Goal: Information Seeking & Learning: Learn about a topic

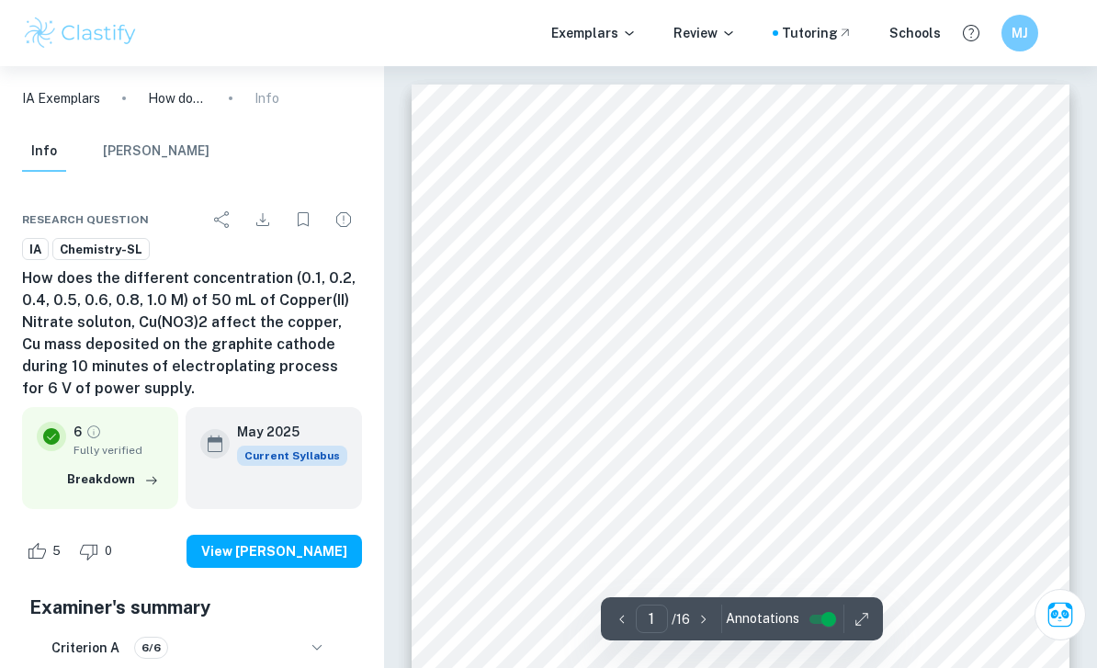
click at [504, 282] on div "Investigation on the factor that affect the amount of product formed at the cat…" at bounding box center [741, 550] width 658 height 931
click at [524, 278] on div "Investigation on the factor that affect the amount of product formed at the cat…" at bounding box center [741, 550] width 658 height 931
click at [539, 261] on div "Investigation on the factor that affect the amount of product formed at the cat…" at bounding box center [741, 550] width 658 height 931
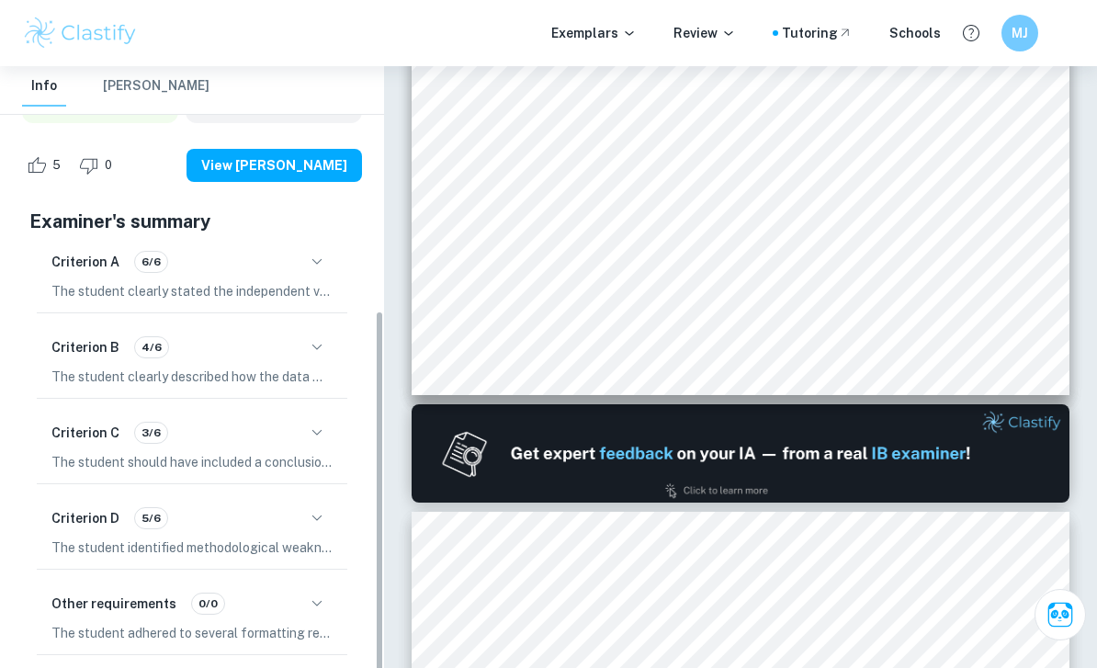
scroll to position [387, 0]
click at [61, 445] on div "Criterion C 3/6" at bounding box center [191, 432] width 281 height 31
click at [302, 428] on button "button" at bounding box center [316, 432] width 31 height 31
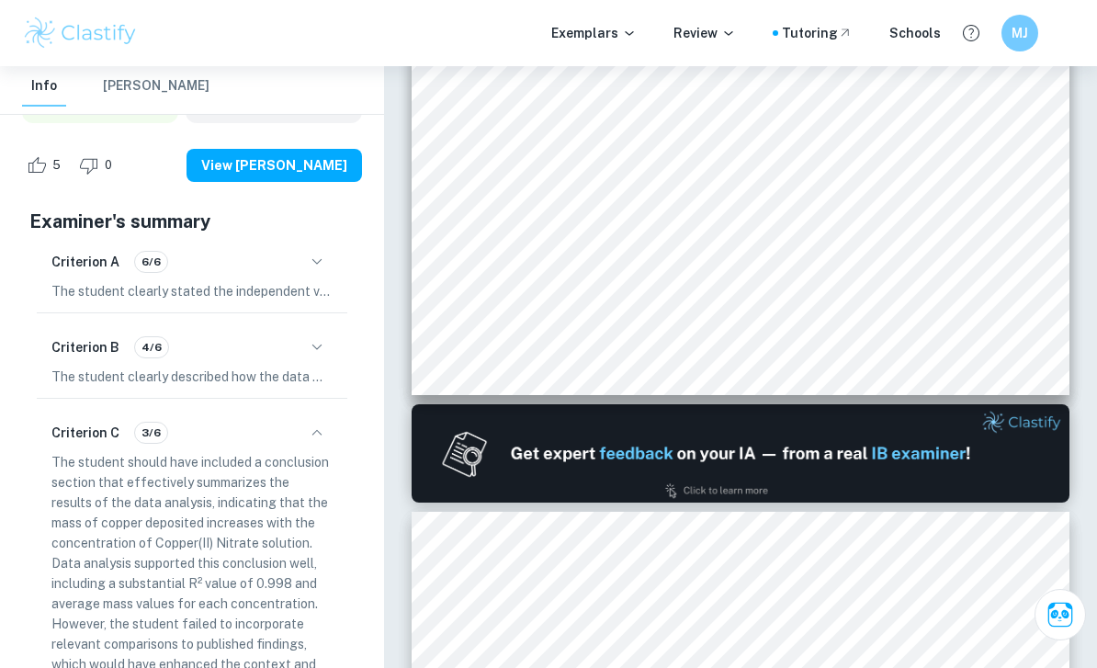
click at [321, 425] on icon "button" at bounding box center [317, 433] width 22 height 22
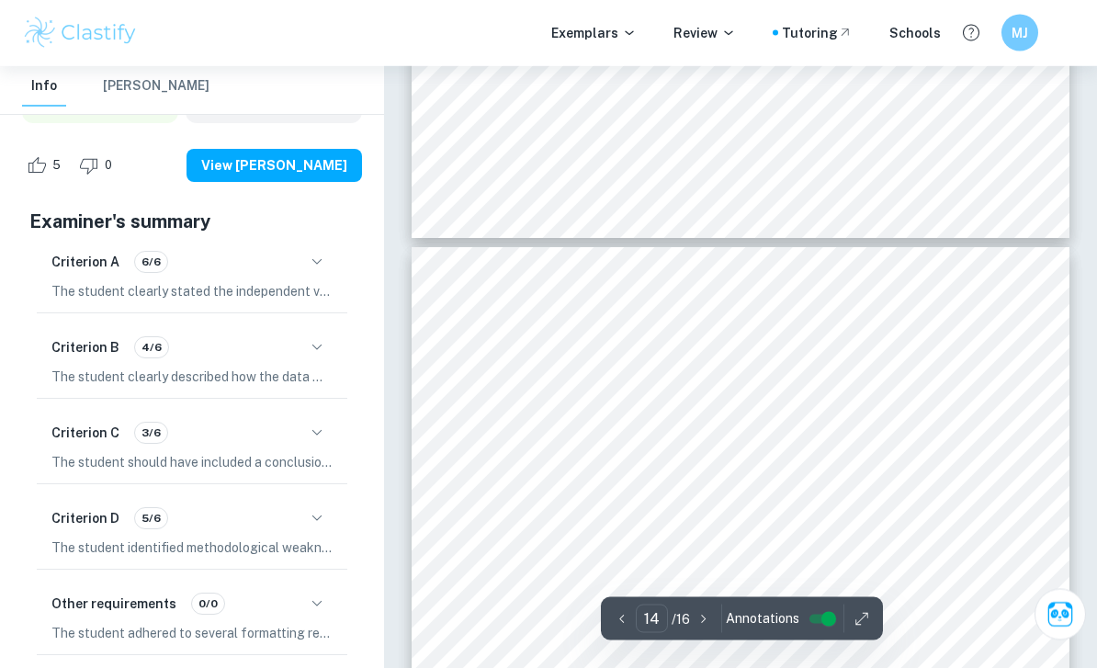
scroll to position [12165, 0]
click at [720, 439] on span "Using the data provided, the best-ot line for the mass of copper deposited as a…" at bounding box center [740, 433] width 498 height 12
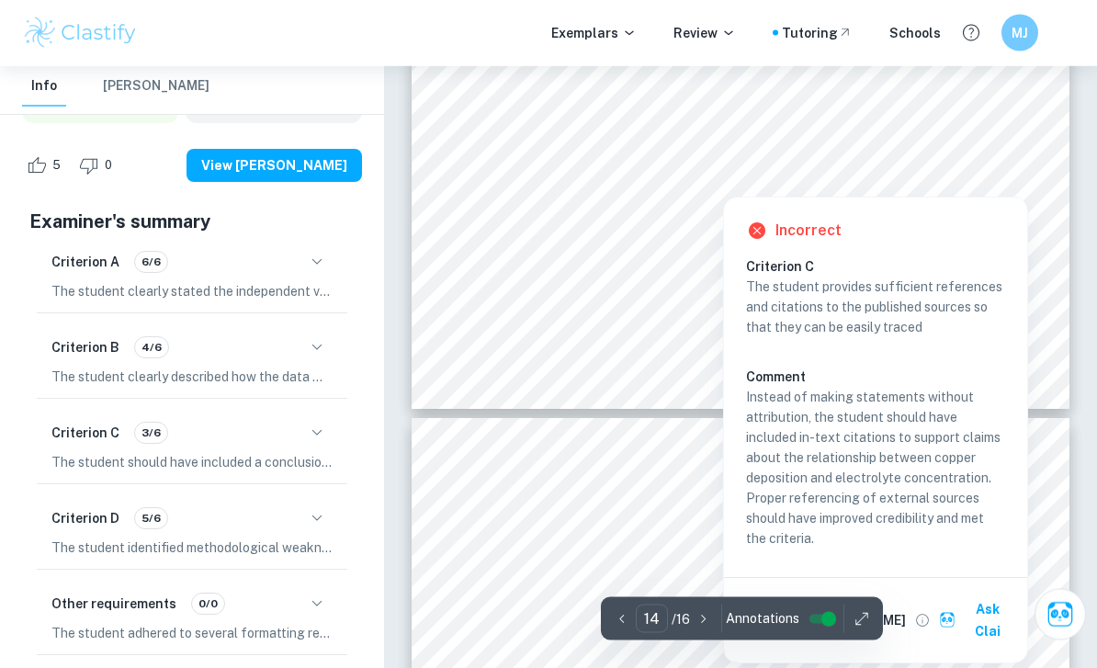
scroll to position [12935, 0]
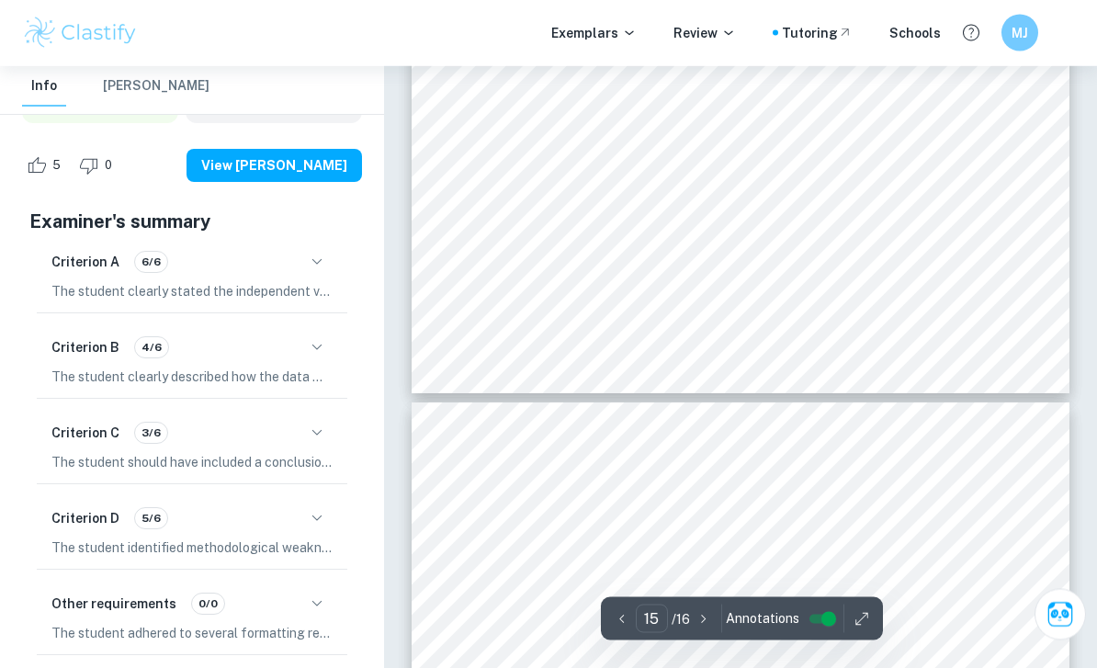
type input "16"
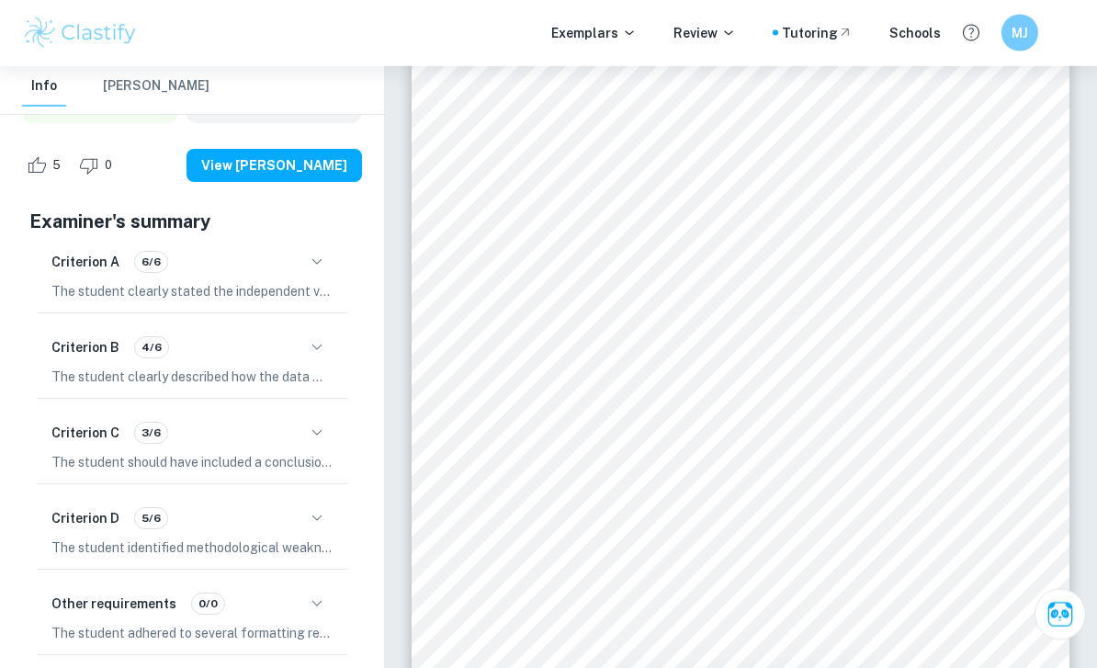
scroll to position [14514, 0]
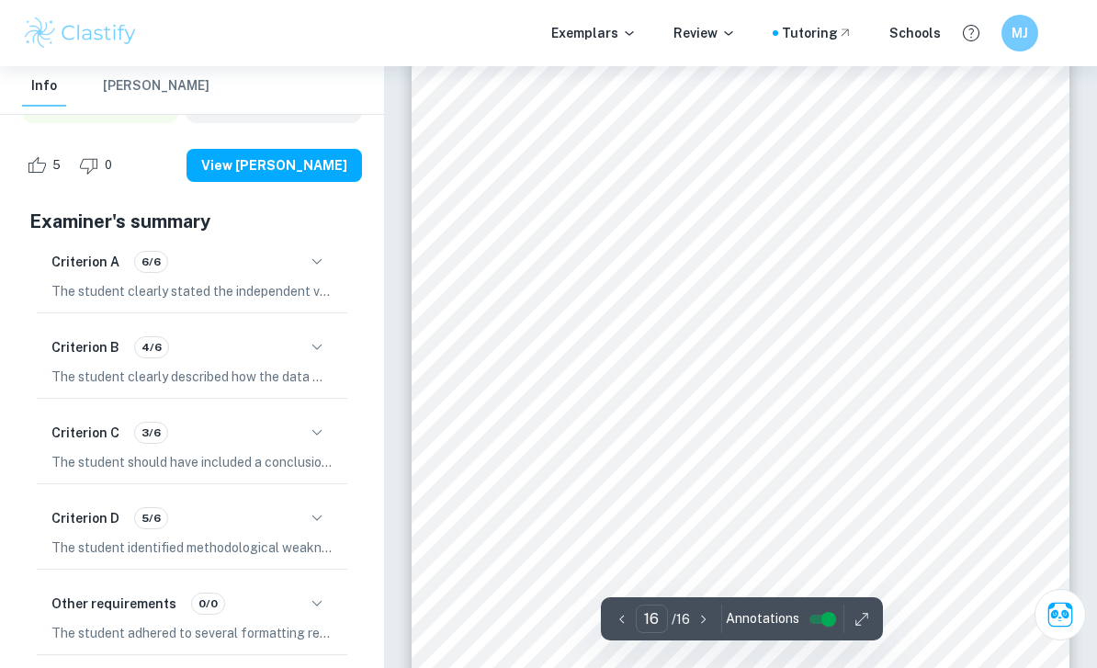
click at [677, 331] on span "studies would ofer insights into the best prac}ces for achieving high-quality c…" at bounding box center [740, 325] width 499 height 12
click at [736, 316] on div "4.2 Strengths Strength Discussion Strong Correla}on The data shows a strong pos…" at bounding box center [741, 244] width 658 height 931
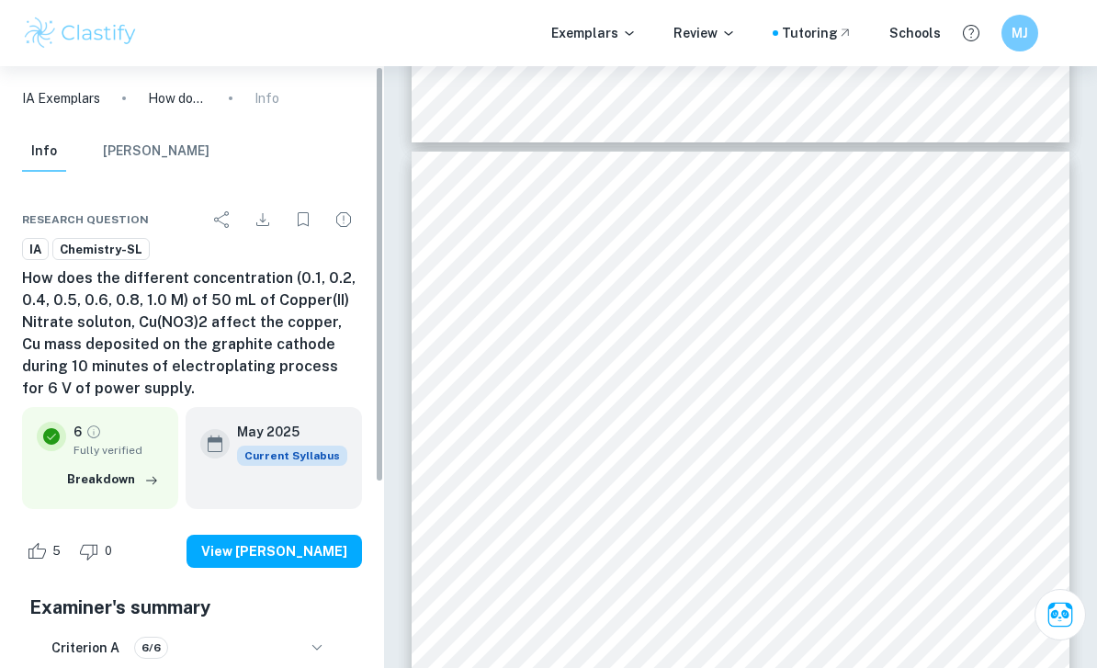
scroll to position [0, 0]
click at [108, 137] on button "[PERSON_NAME]" at bounding box center [156, 151] width 107 height 40
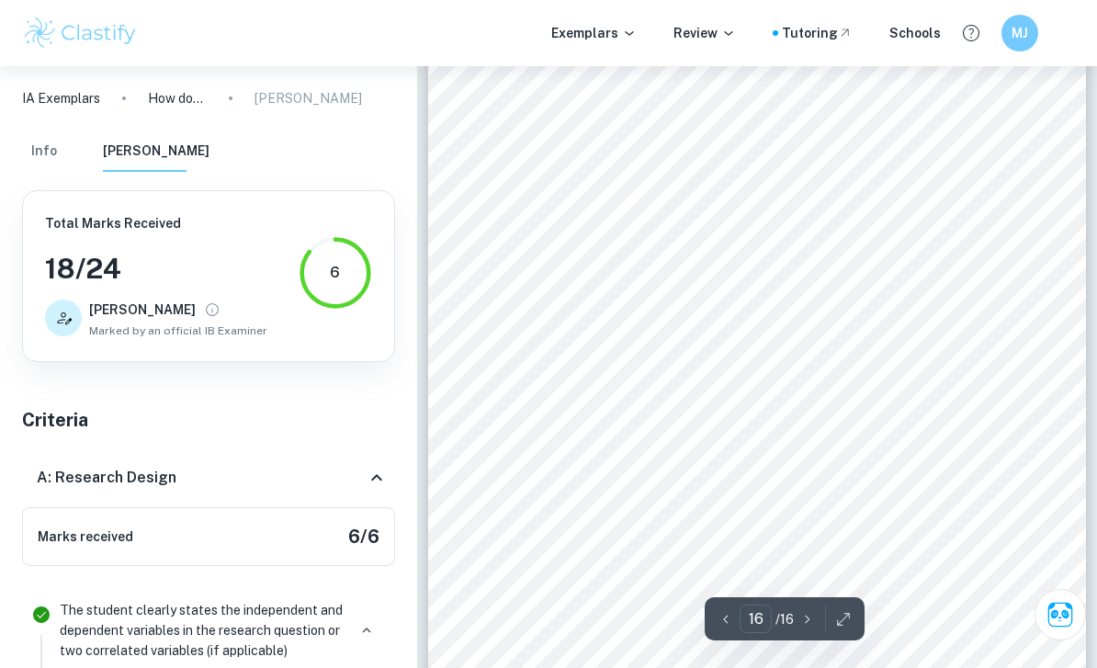
scroll to position [14138, 0]
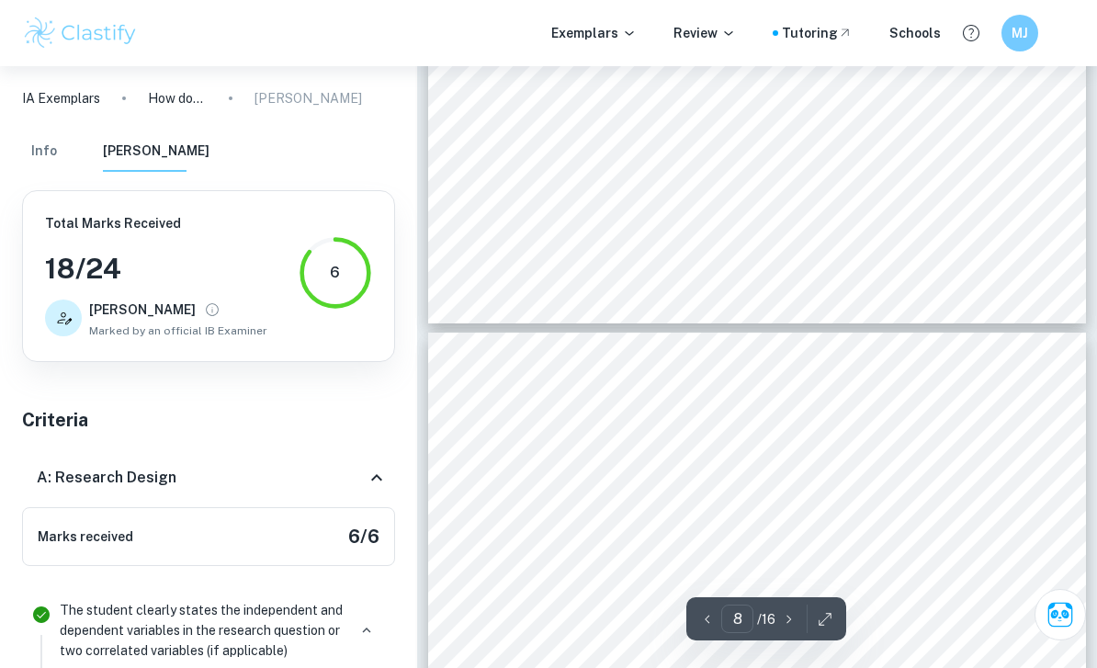
type input "7"
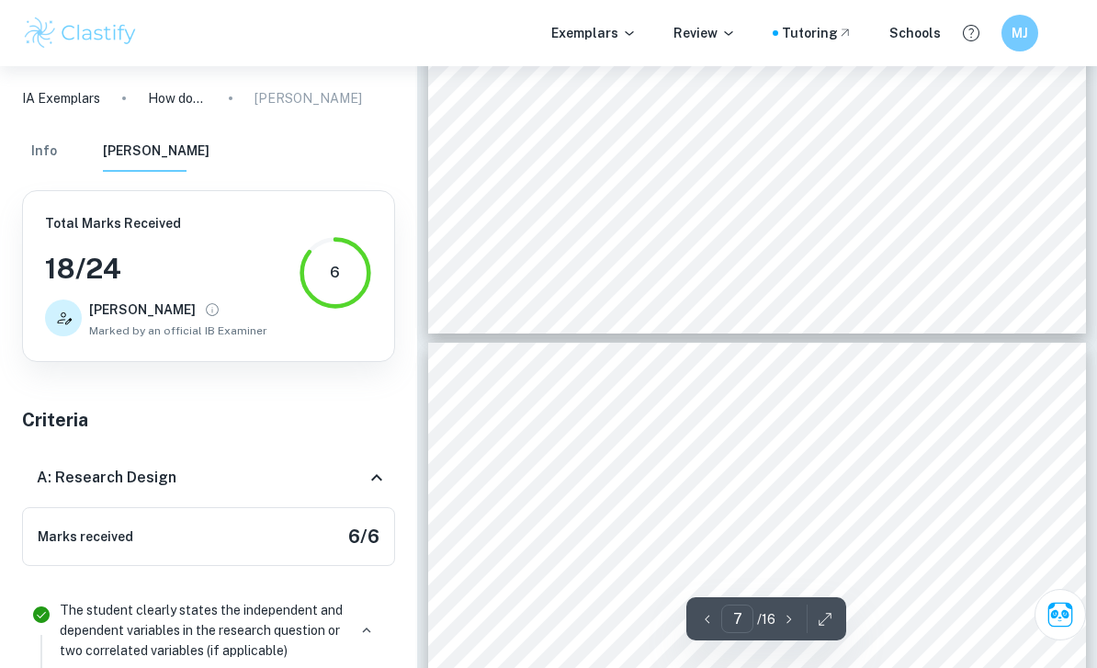
scroll to position [6295, 0]
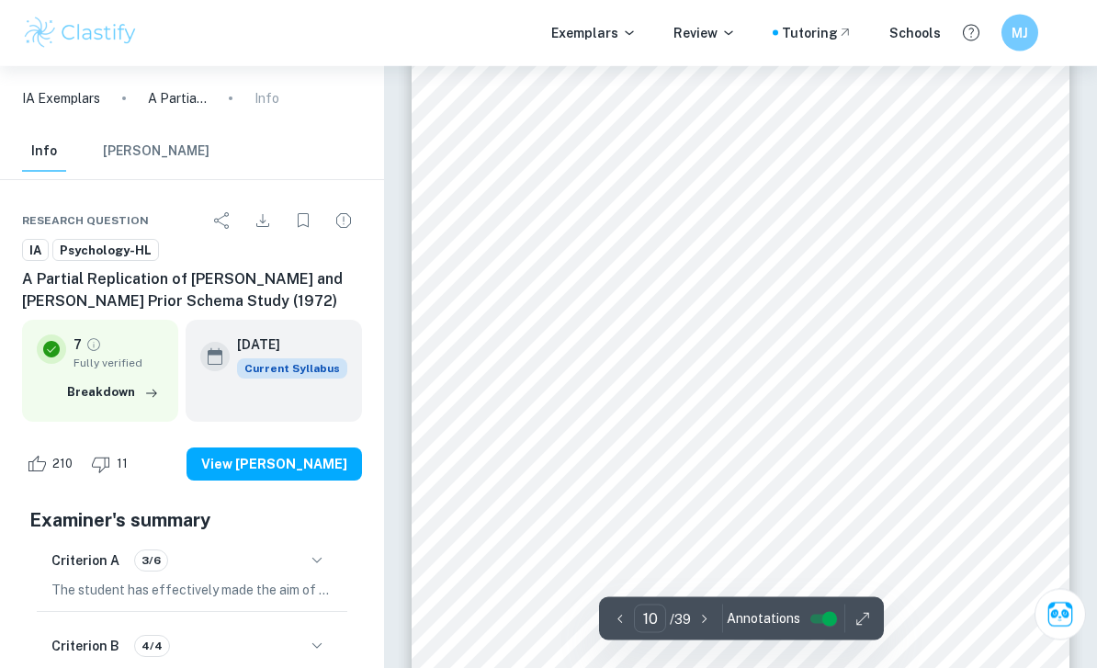
scroll to position [8652, 0]
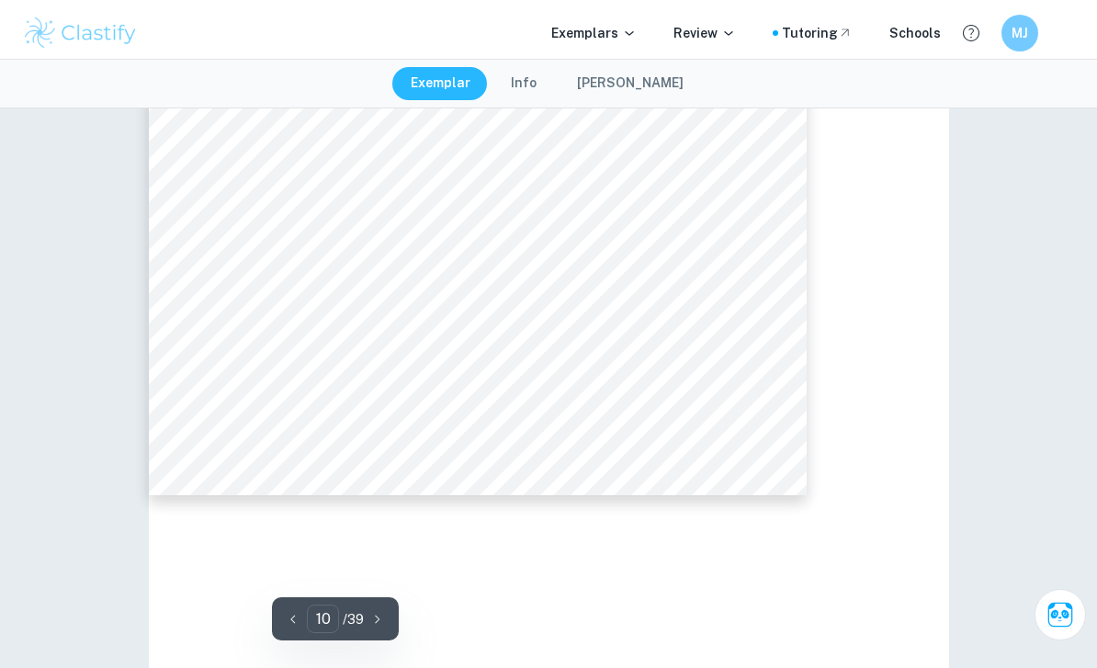
type input "6"
